Goal: Navigation & Orientation: Go to known website

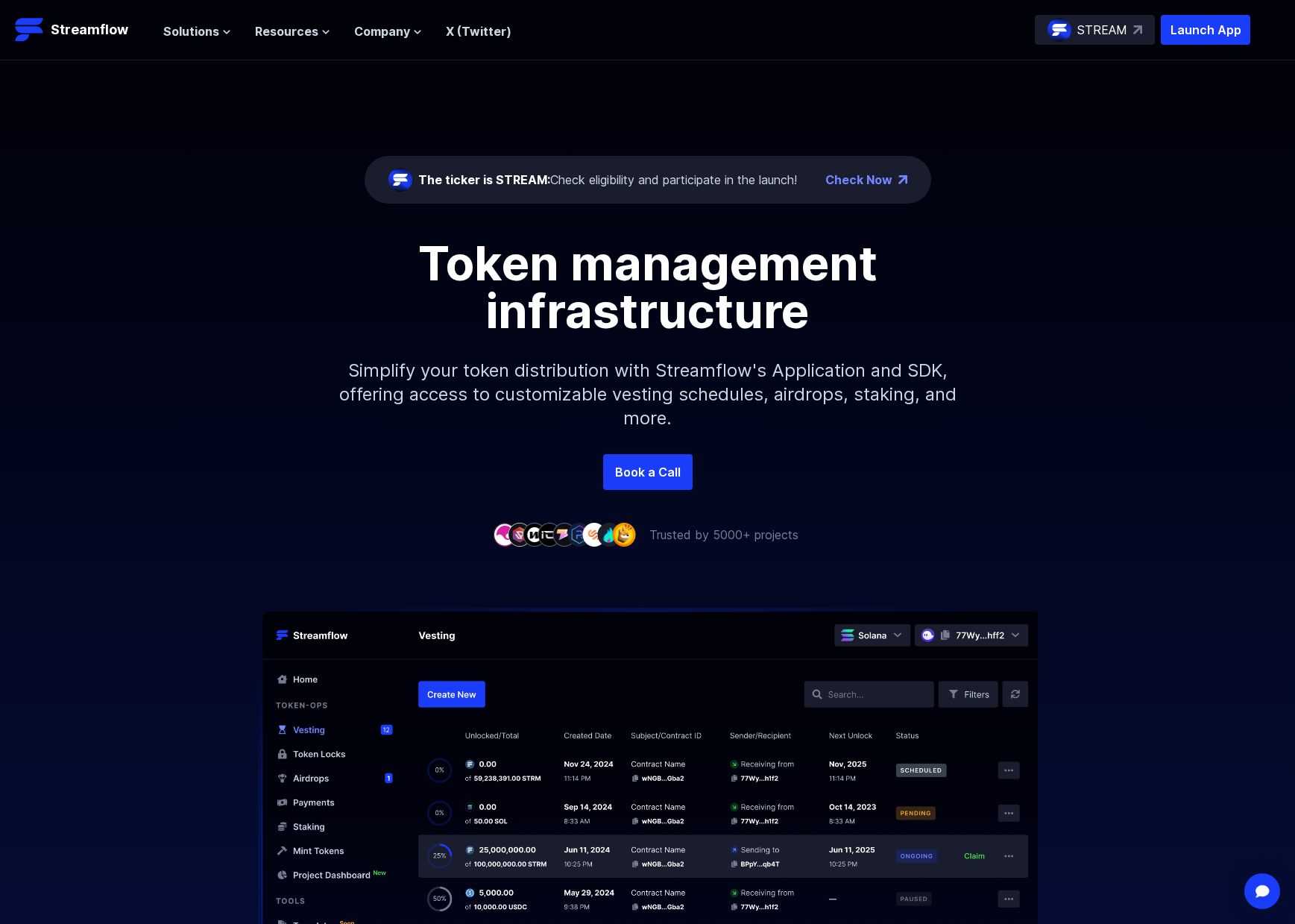
click at [1138, 95] on div "The ticker is STREAM: Check eligibility and participate in the launch! Check No…" at bounding box center [647, 257] width 1295 height 393
click at [624, 101] on div "The ticker is STREAM: Check eligibility and participate in the launch! Check No…" at bounding box center [647, 257] width 1295 height 393
click at [422, 110] on div "The ticker is STREAM: Check eligibility and participate in the launch! Check No…" at bounding box center [647, 257] width 1295 height 393
click at [839, 107] on div "The ticker is STREAM: Check eligibility and participate in the launch! Check No…" at bounding box center [647, 257] width 1295 height 393
click at [1163, 115] on div "The ticker is STREAM: Check eligibility and participate in the launch! Check No…" at bounding box center [647, 257] width 1295 height 393
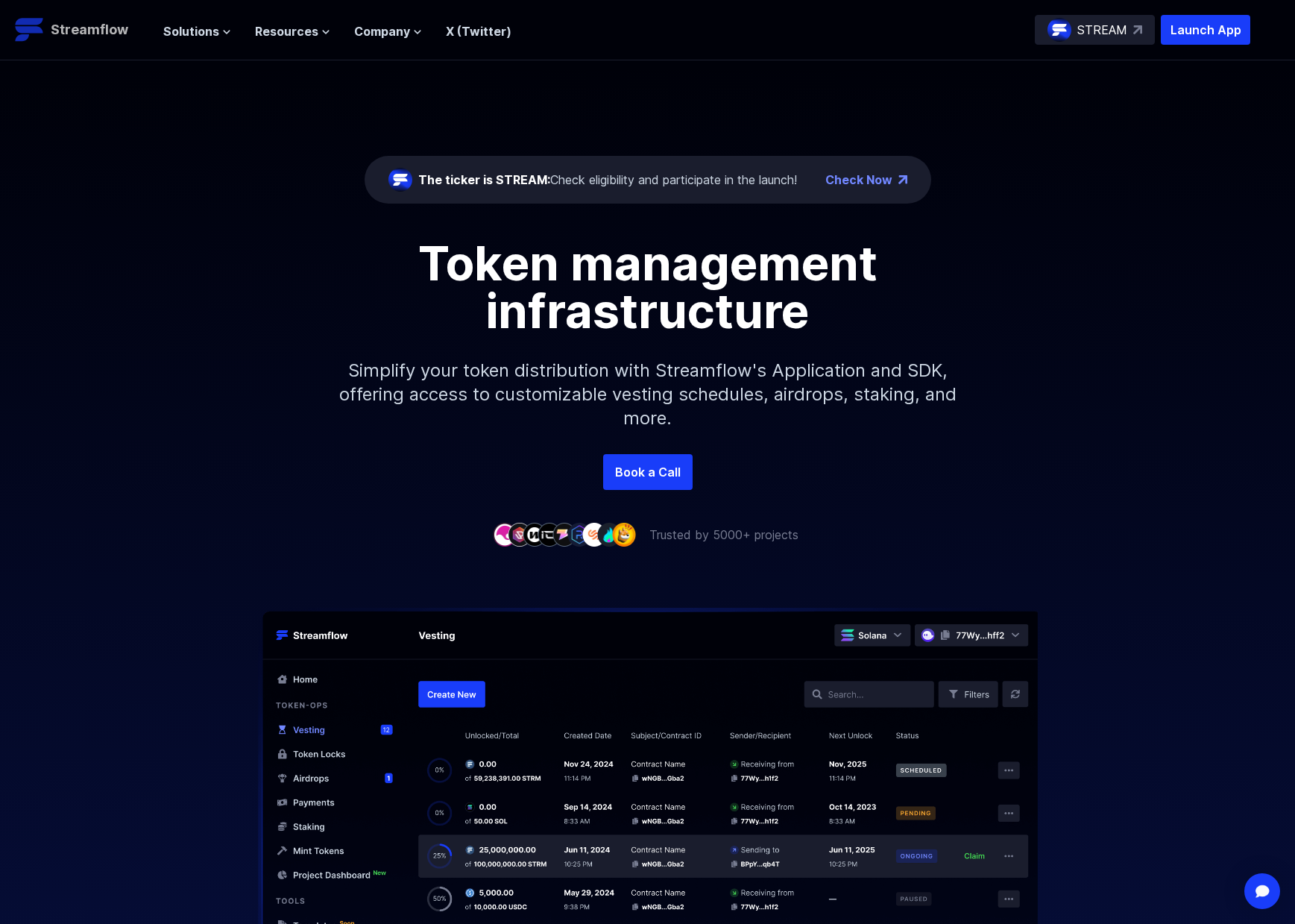
click at [83, 15] on link "Streamflow" at bounding box center [81, 30] width 133 height 30
click at [76, 33] on p "Streamflow" at bounding box center [89, 30] width 77 height 21
click at [1211, 30] on p "Launch App" at bounding box center [1205, 30] width 90 height 30
